Goal: Transaction & Acquisition: Obtain resource

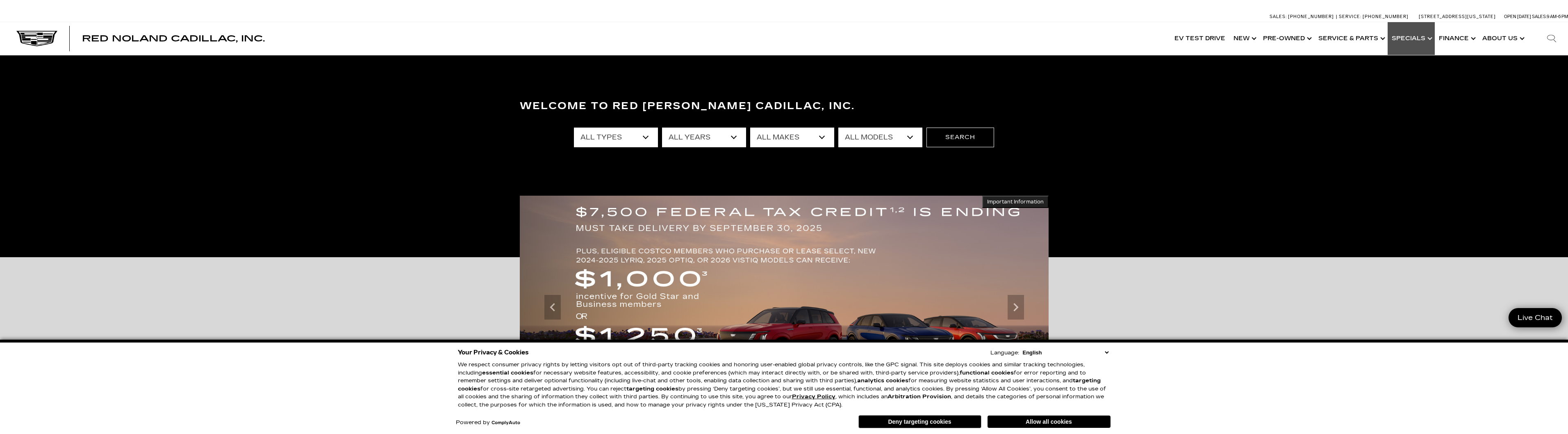
click at [1426, 37] on link "Show Specials" at bounding box center [1411, 38] width 47 height 33
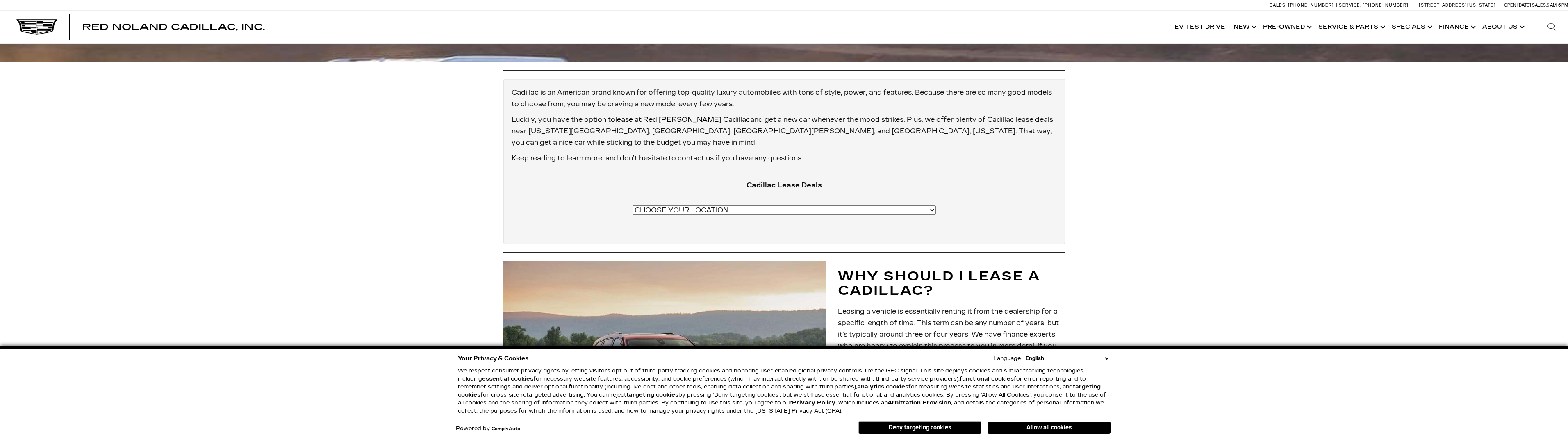
scroll to position [615, 0]
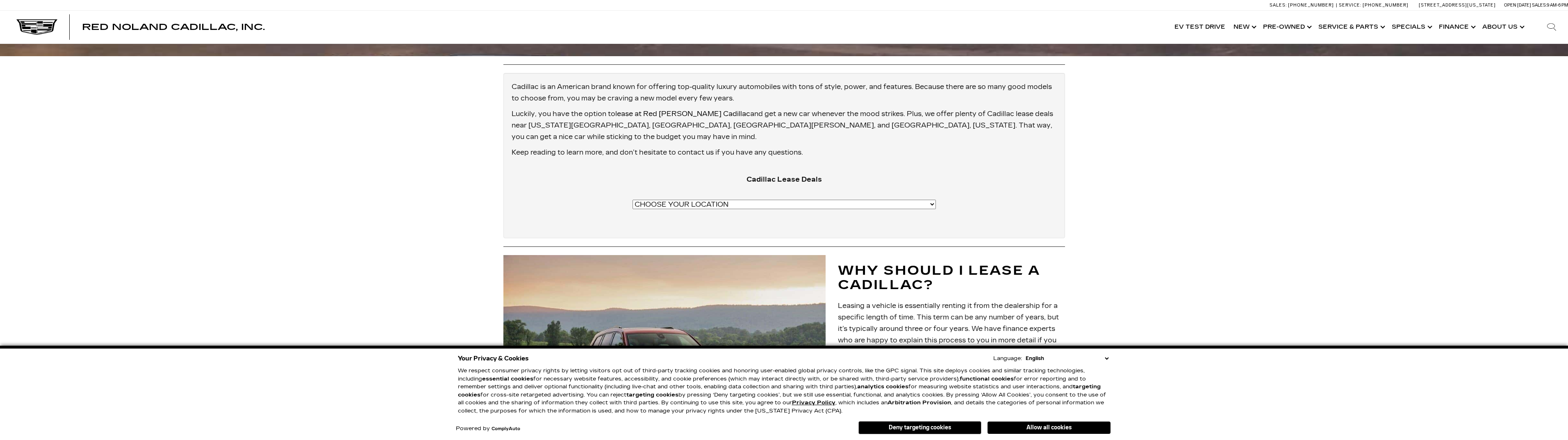
click at [786, 200] on select "CHOOSE YOUR LOCATION Cadillac CT4 Lease Deals Cadillac CT4-V Lease Deals Colora…" at bounding box center [784, 204] width 303 height 9
click at [788, 200] on select "CHOOSE YOUR LOCATION Cadillac CT4 Lease Deals Cadillac CT4-V Lease Deals Colora…" at bounding box center [784, 204] width 303 height 9
select select "https://www.rednolandcadillac.com/cadillac-ct4-v-lease-deals-colorado-springs-c…"
click at [685, 200] on select "CHOOSE YOUR LOCATION Cadillac CT4 Lease Deals Cadillac CT4-V Lease Deals Colora…" at bounding box center [784, 204] width 303 height 9
click at [814, 162] on center "Cadillac Lease Deals CHOOSE YOUR LOCATION Cadillac CT4 Lease Deals Cadillac CT4…" at bounding box center [784, 194] width 537 height 63
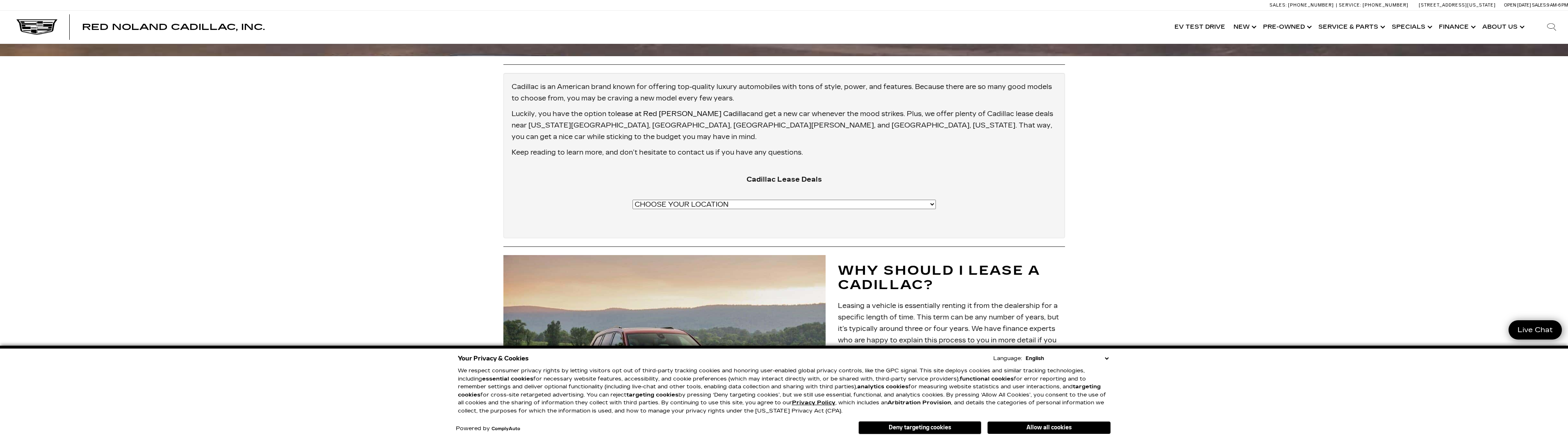
click at [816, 200] on select "CHOOSE YOUR LOCATION Cadillac CT4 Lease Deals Cadillac CT4-V Lease Deals Colora…" at bounding box center [784, 204] width 303 height 9
click at [822, 200] on select "CHOOSE YOUR LOCATION Cadillac CT4 Lease Deals Cadillac CT4-V Lease Deals [US_ST…" at bounding box center [784, 204] width 303 height 9
select select "https://www.rednolandcadillac.com/cadillac-escalade-lease-colorado-springs-co/"
click at [685, 200] on select "CHOOSE YOUR LOCATION Cadillac CT4 Lease Deals Cadillac CT4-V Lease Deals [US_ST…" at bounding box center [784, 204] width 303 height 9
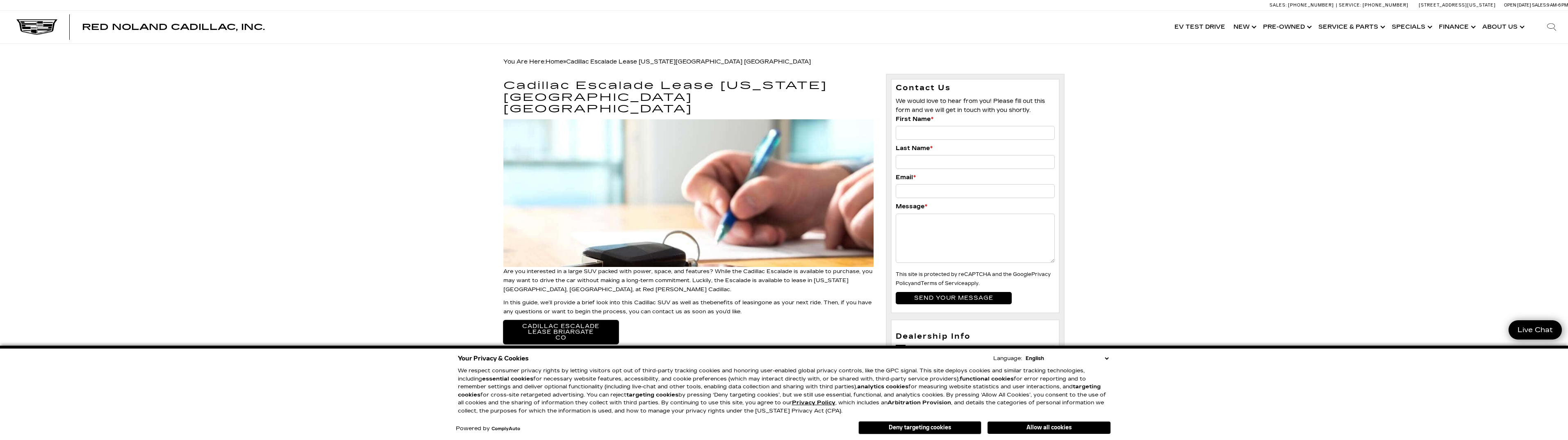
click at [565, 320] on link "Cadillac Escalade Lease Briargate CO" at bounding box center [561, 332] width 115 height 24
